Goal: Task Accomplishment & Management: Use online tool/utility

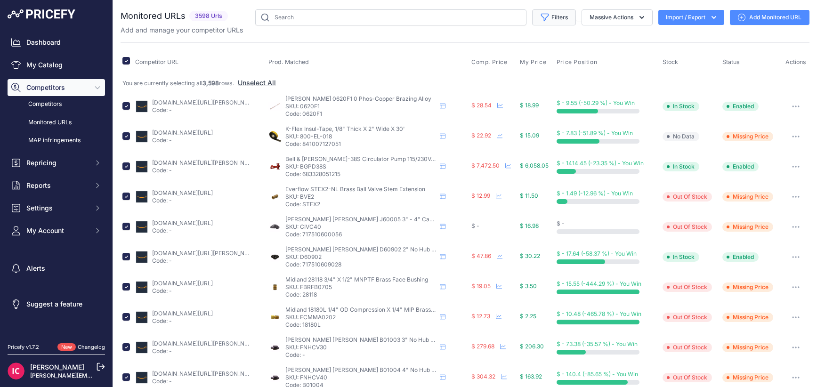
click at [553, 16] on button "Filters" at bounding box center [554, 17] width 44 height 16
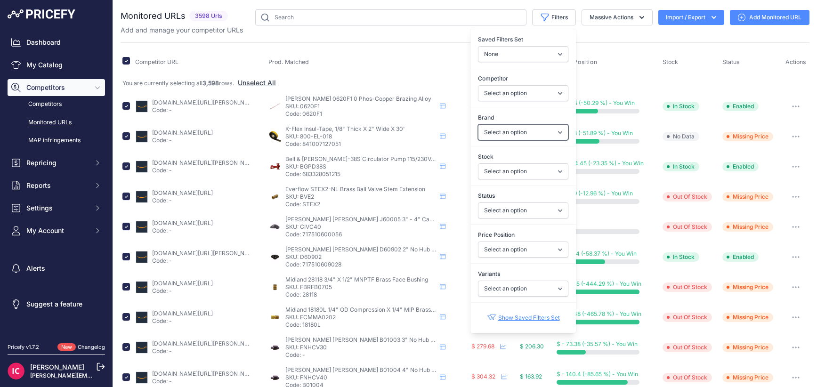
click at [506, 129] on select "Select an option Amtrol Anvil Apollo Valves Bell & [PERSON_NAME] [PERSON_NAME] …" at bounding box center [523, 132] width 90 height 16
select select "[PERSON_NAME]"
click at [478, 124] on select "Select an option Amtrol Anvil Apollo Valves Bell & [PERSON_NAME] [PERSON_NAME] …" at bounding box center [523, 132] width 90 height 16
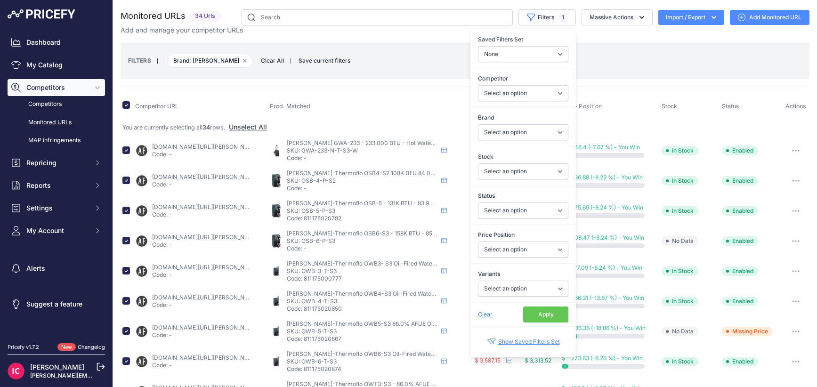
click at [508, 319] on div "Clear Apply" at bounding box center [523, 314] width 90 height 16
click at [506, 343] on link "Show Saved Filters Set" at bounding box center [523, 341] width 73 height 22
click at [523, 314] on button "Apply" at bounding box center [545, 314] width 45 height 16
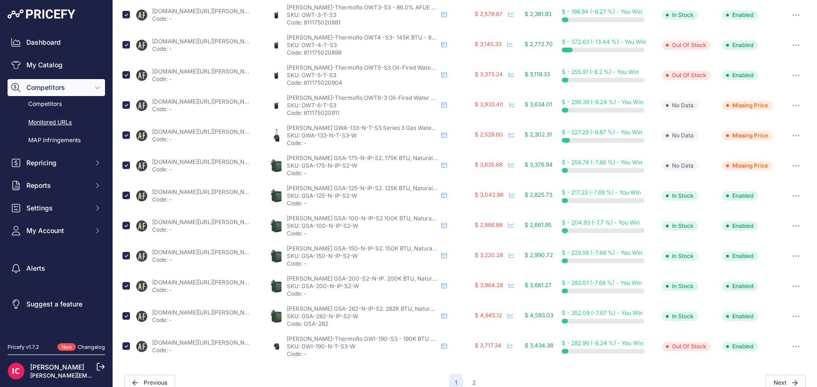
scroll to position [390, 0]
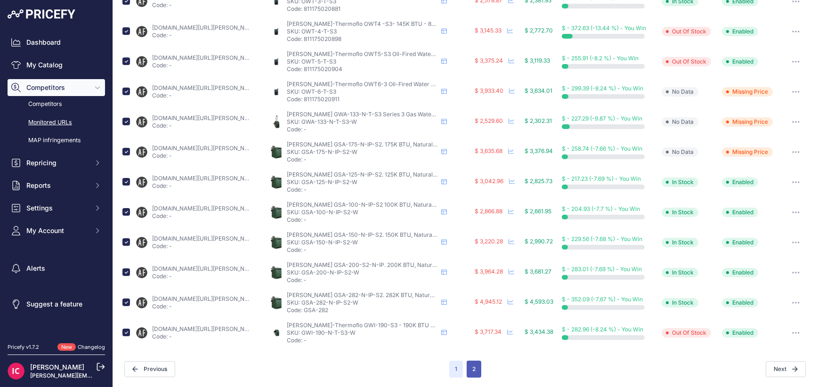
click at [474, 374] on button "2" at bounding box center [473, 369] width 15 height 17
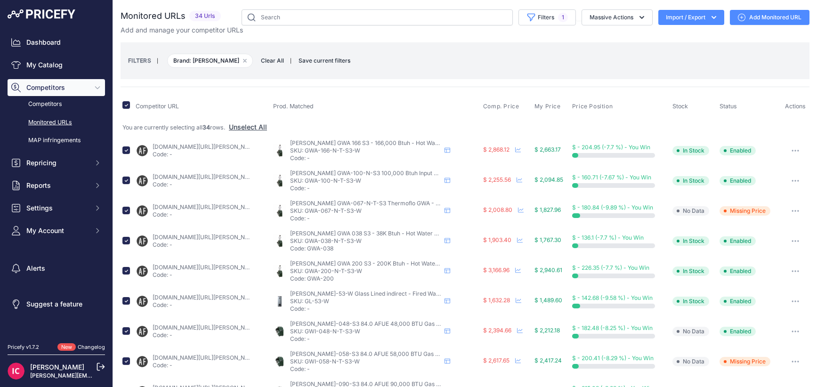
click at [413, 87] on div "Competitor URL Prod. Matched Comp. Price My Price" at bounding box center [465, 322] width 689 height 471
click at [47, 86] on span "Competitors" at bounding box center [57, 87] width 62 height 9
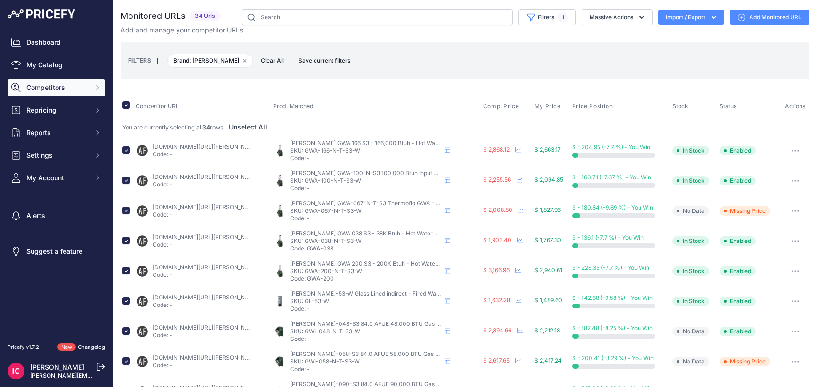
click at [51, 87] on span "Competitors" at bounding box center [57, 87] width 62 height 9
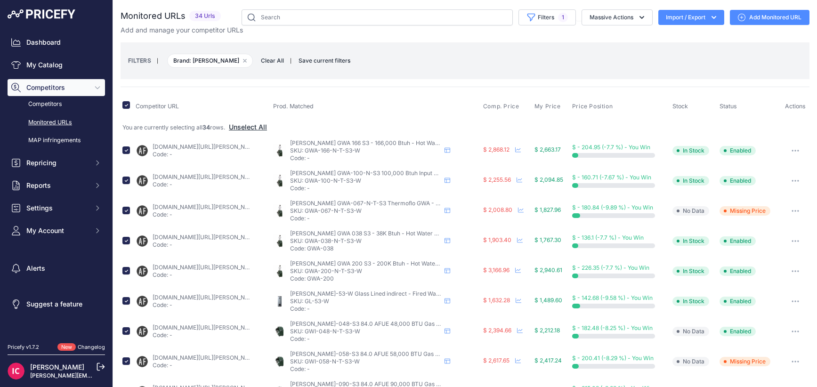
click at [243, 125] on button "Unselect All" at bounding box center [248, 126] width 38 height 9
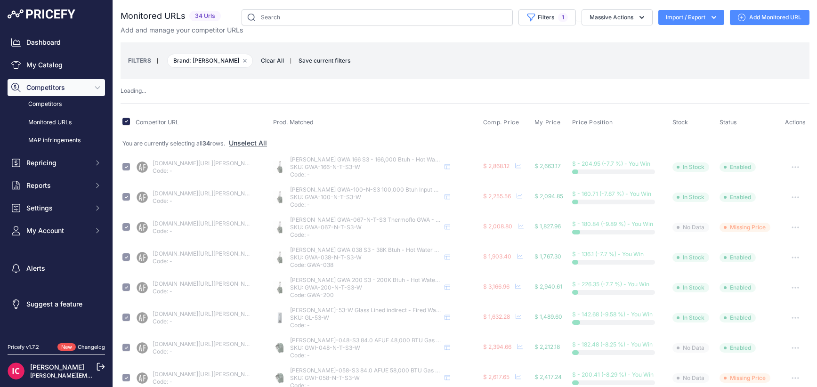
click at [256, 62] on span "Clear All" at bounding box center [272, 60] width 32 height 9
click at [258, 59] on span "Clear All" at bounding box center [272, 60] width 32 height 9
checkbox input "false"
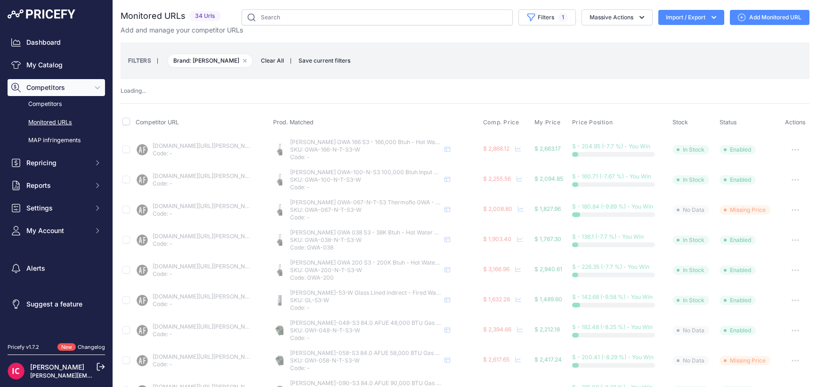
click at [409, 98] on div "Monitored URLs 34 Urls" at bounding box center [465, 297] width 689 height 577
click at [256, 111] on th "Competitor URL" at bounding box center [202, 123] width 137 height 24
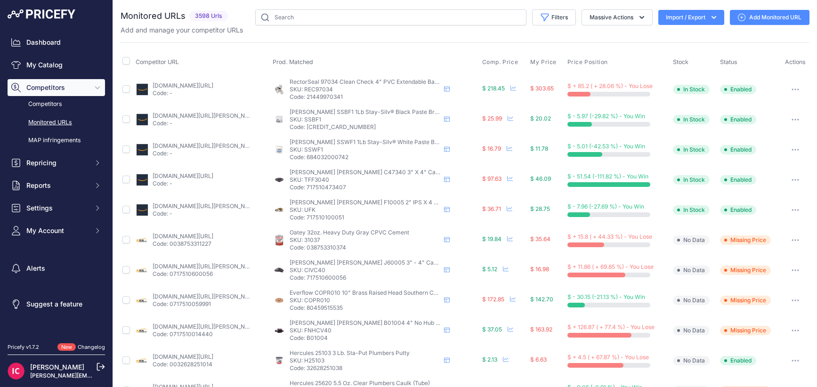
click at [134, 56] on th "Competitor URL" at bounding box center [202, 62] width 137 height 24
click at [129, 58] on input "checkbox" at bounding box center [126, 61] width 8 height 8
checkbox input "true"
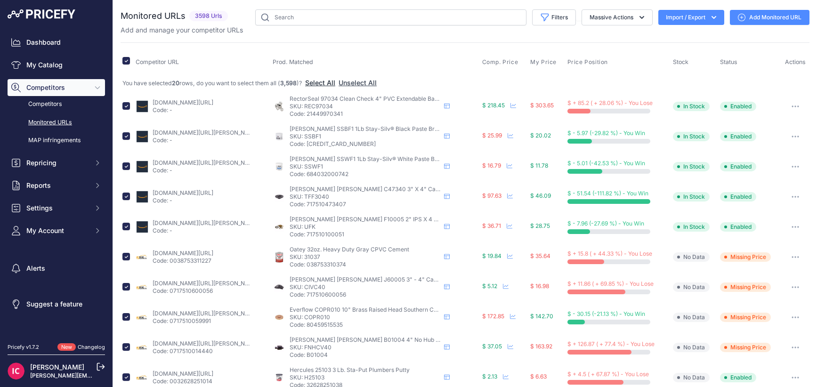
click at [330, 82] on button "Select All" at bounding box center [320, 82] width 30 height 9
